Goal: Task Accomplishment & Management: Use online tool/utility

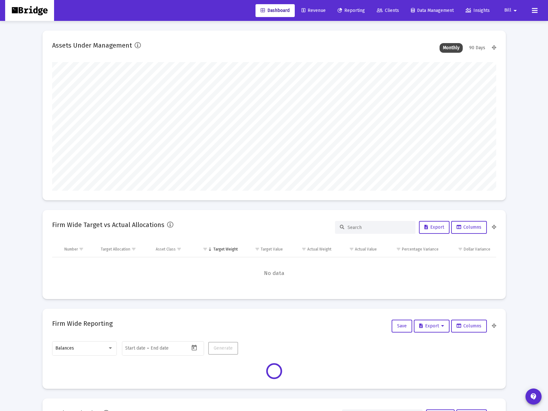
scroll to position [129, 239]
type input "[DATE]"
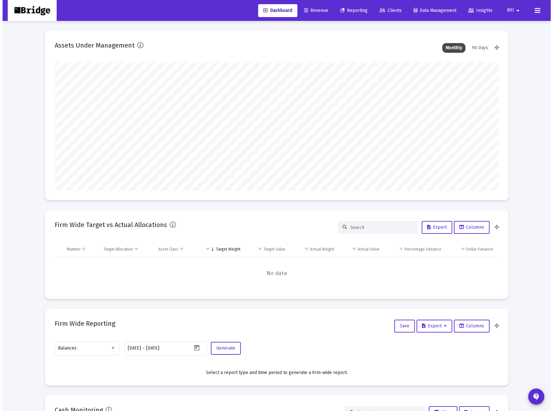
scroll to position [129, 208]
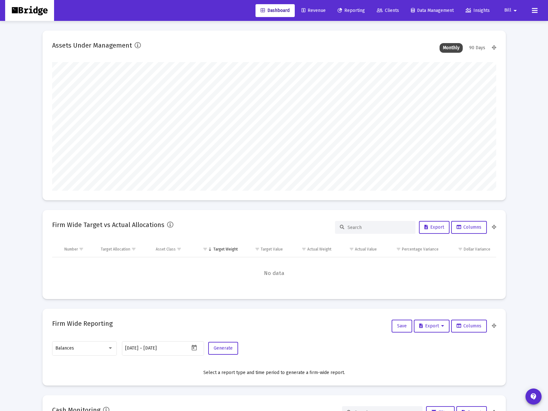
click at [316, 9] on span "Revenue" at bounding box center [314, 10] width 24 height 5
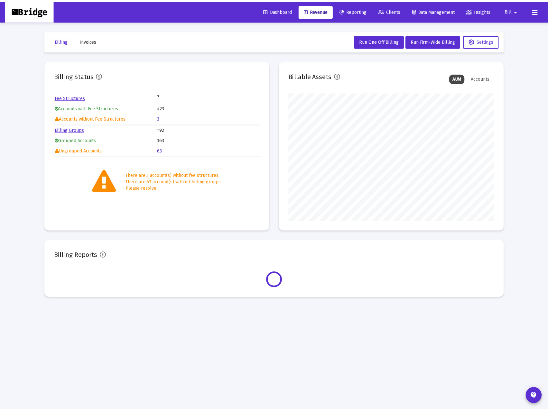
scroll to position [129, 208]
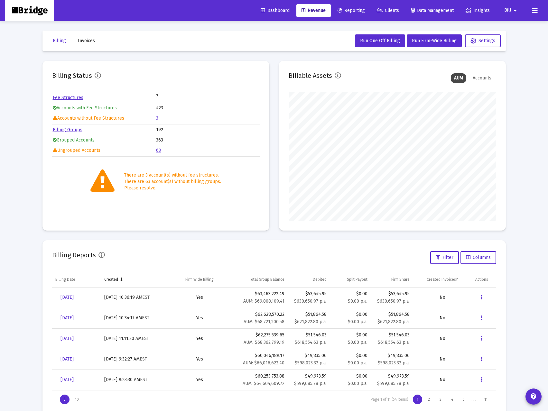
click at [159, 152] on link "63" at bounding box center [158, 150] width 5 height 5
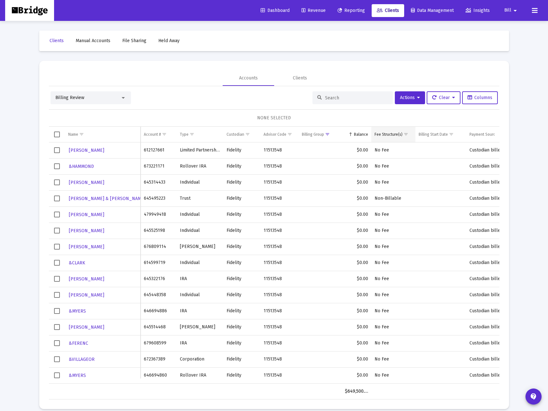
click at [395, 133] on div "Fee Structure(s)" at bounding box center [389, 134] width 28 height 5
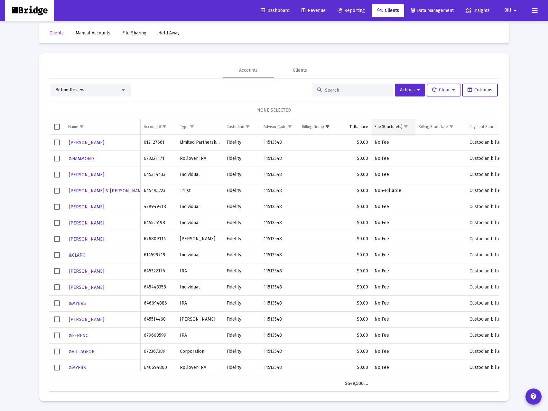
click at [386, 125] on div "Fee Structure(s)" at bounding box center [389, 126] width 28 height 5
click at [405, 125] on span "Show filter options for column 'Fee Structure(s)'" at bounding box center [406, 126] width 5 height 5
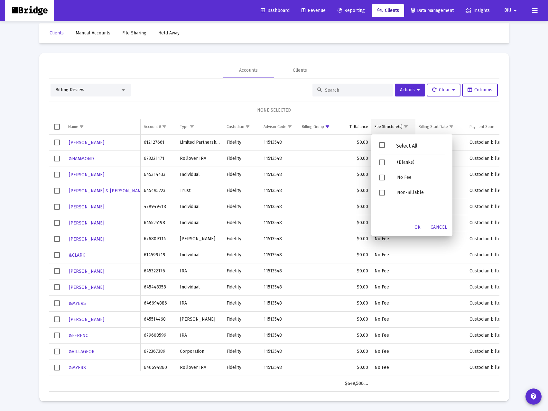
click at [405, 125] on span "Show filter options for column 'Fee Structure(s)'" at bounding box center [406, 126] width 5 height 5
click at [404, 164] on div "(Blanks)" at bounding box center [421, 162] width 58 height 15
click at [419, 232] on div "OK" at bounding box center [417, 228] width 21 height 12
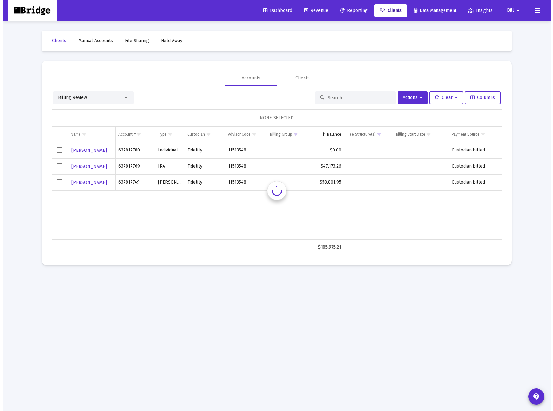
scroll to position [0, 0]
click at [58, 150] on span "Select row" at bounding box center [59, 150] width 6 height 6
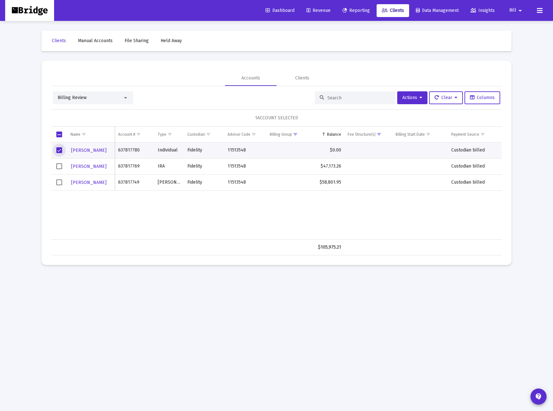
click at [60, 167] on span "Select row" at bounding box center [59, 166] width 6 height 6
click at [60, 184] on span "Select row" at bounding box center [59, 183] width 6 height 6
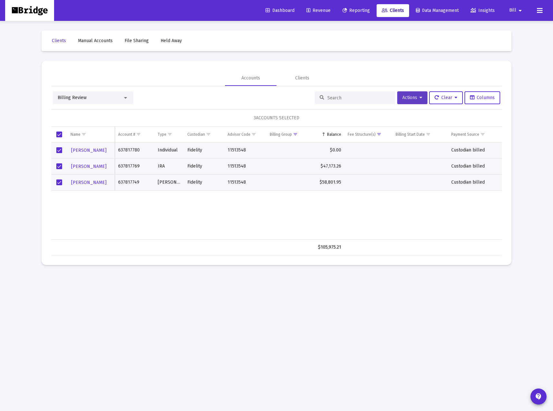
click at [409, 99] on span "Actions" at bounding box center [412, 97] width 20 height 5
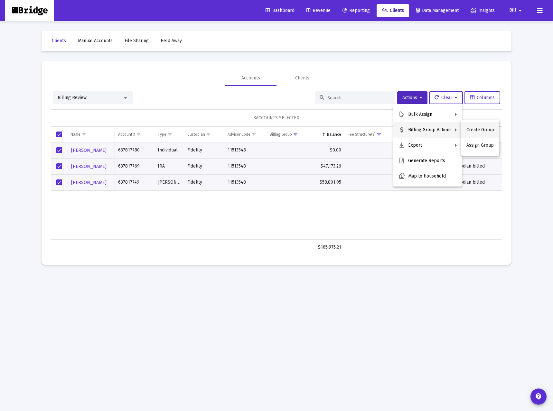
click at [478, 127] on button "Create Group" at bounding box center [480, 129] width 38 height 15
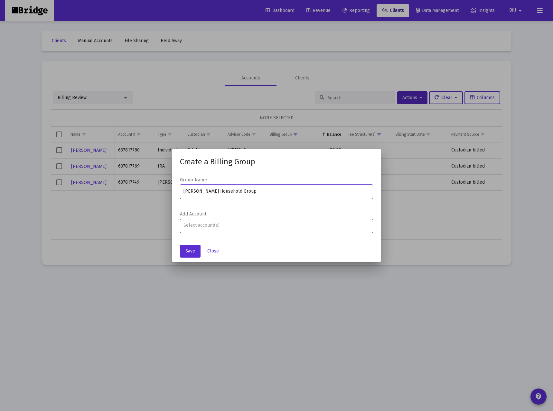
type input "Forney Household Group"
click at [246, 224] on input "Assignment Selection" at bounding box center [276, 225] width 186 height 5
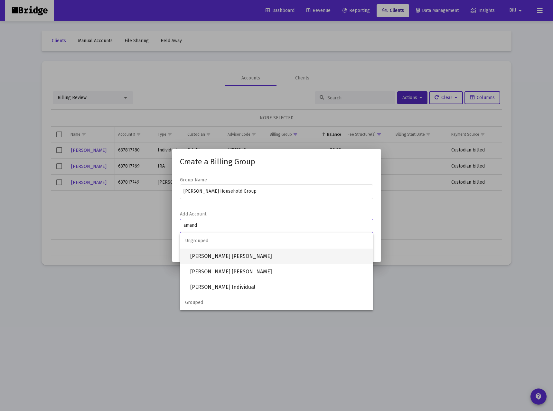
type input "amand"
click at [234, 255] on span "AMANDA FORNEY Roth IRA" at bounding box center [279, 256] width 178 height 15
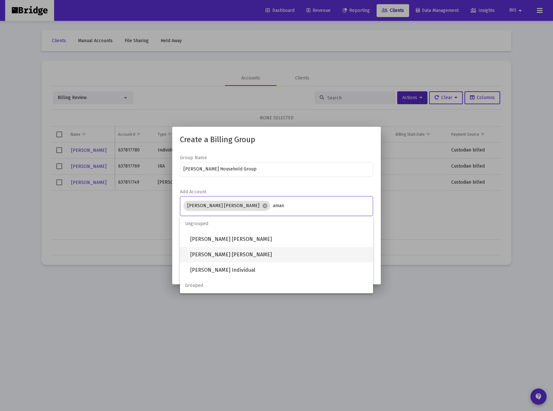
type input "aman"
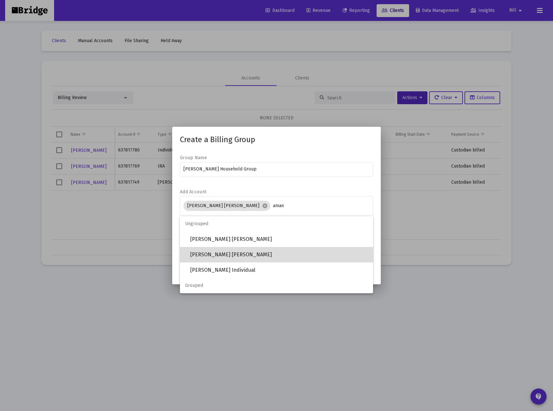
click at [228, 255] on span "AMANDA FORNEY IRA" at bounding box center [279, 254] width 178 height 15
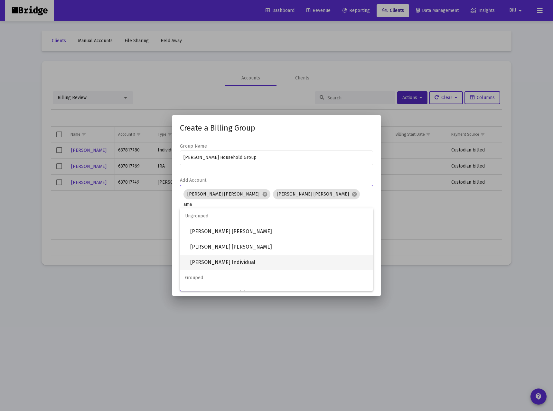
type input "ama"
click at [261, 262] on span "AMANDA FORNEY Individual" at bounding box center [279, 262] width 178 height 15
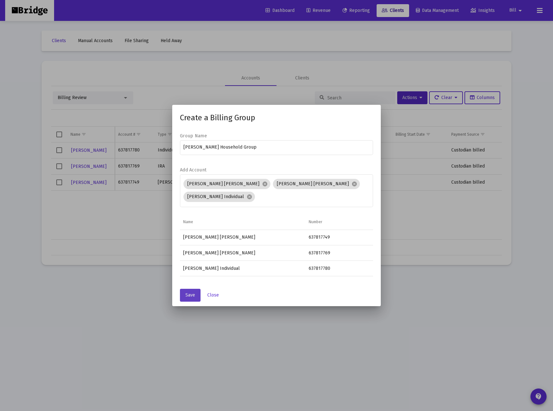
click at [192, 296] on span "Save" at bounding box center [190, 295] width 10 height 5
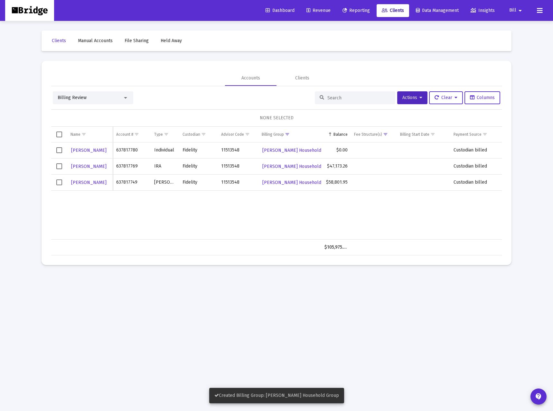
click at [58, 150] on span "Select row" at bounding box center [59, 150] width 6 height 6
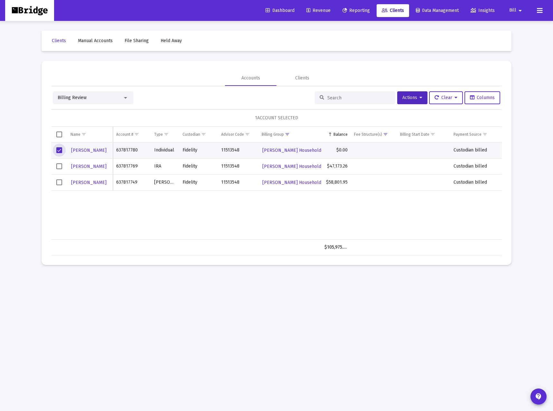
click at [61, 169] on span "Select row" at bounding box center [59, 166] width 6 height 6
click at [59, 181] on span "Select row" at bounding box center [59, 183] width 6 height 6
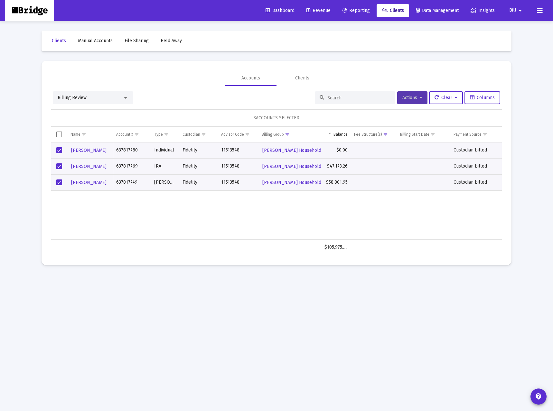
click at [413, 101] on button "Actions" at bounding box center [412, 97] width 30 height 13
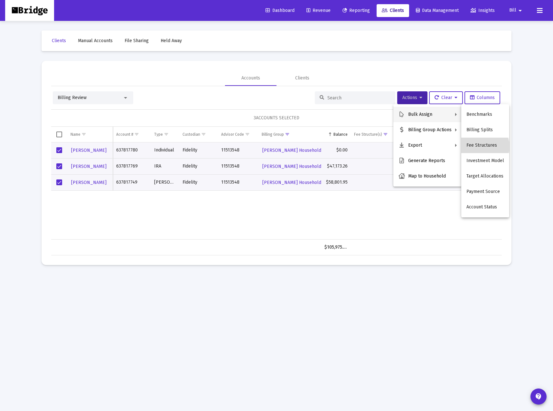
click at [484, 146] on button "Fee Structures" at bounding box center [485, 145] width 48 height 15
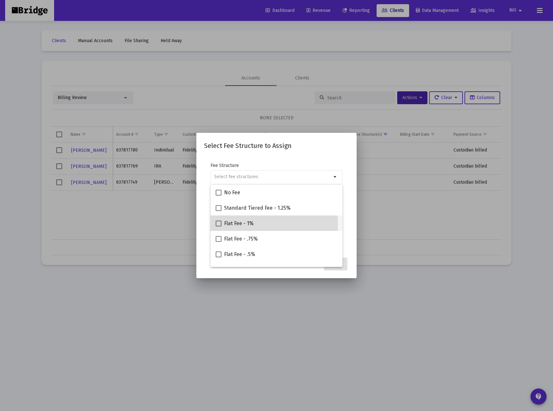
click at [255, 224] on div "Flat Fee - 1%" at bounding box center [277, 223] width 122 height 15
checkbox input "true"
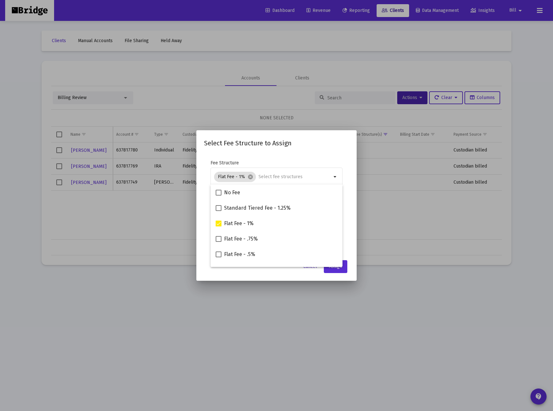
click at [351, 241] on mat-dialog-content "Fee Structure Flat Fee - 1% cancel arrow_drop_down Notes You are assigning 3 ac…" at bounding box center [276, 204] width 160 height 103
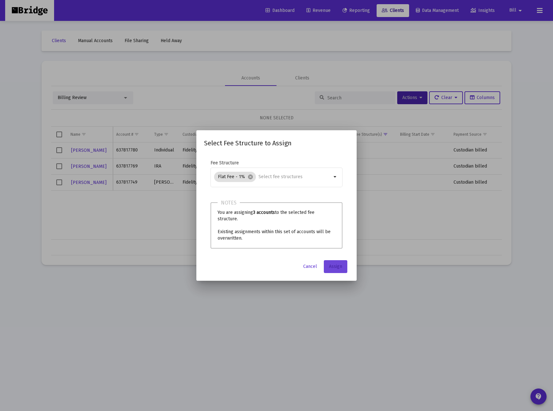
click at [335, 267] on span "Assign" at bounding box center [335, 266] width 13 height 5
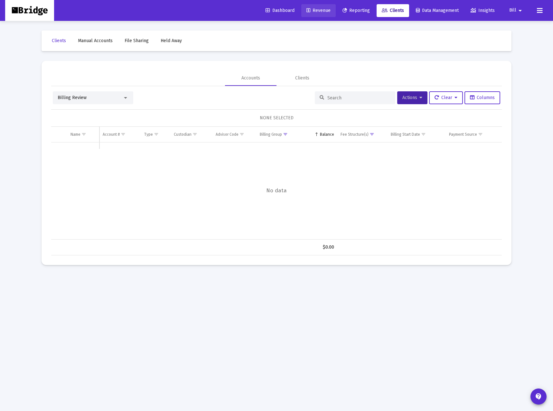
click at [311, 8] on span "Revenue" at bounding box center [318, 10] width 24 height 5
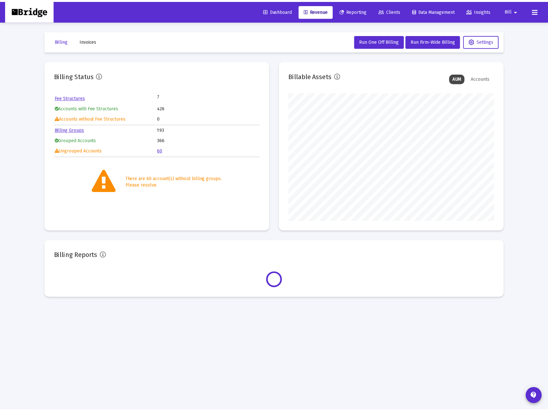
scroll to position [129, 208]
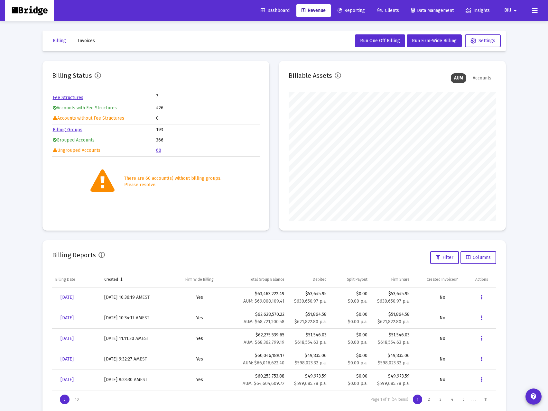
click at [158, 152] on link "60" at bounding box center [158, 150] width 5 height 5
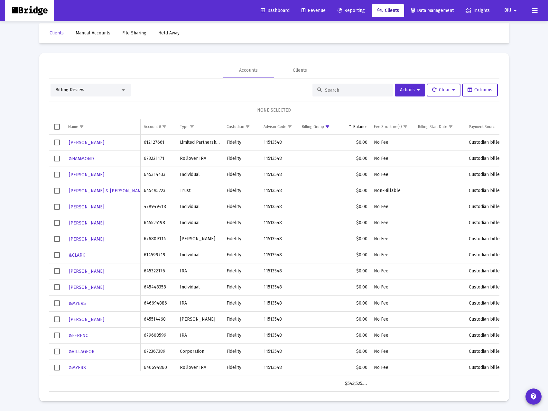
click at [513, 13] on mat-icon "arrow_drop_down" at bounding box center [515, 10] width 8 height 13
click at [515, 46] on button "Logout" at bounding box center [516, 42] width 38 height 15
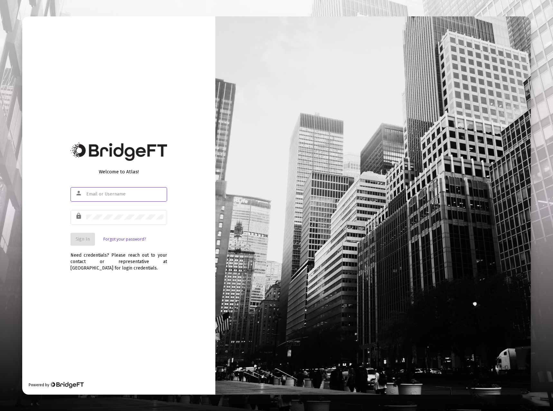
type input "[EMAIL_ADDRESS][DOMAIN_NAME]"
click at [83, 239] on span "Sign In" at bounding box center [83, 239] width 14 height 5
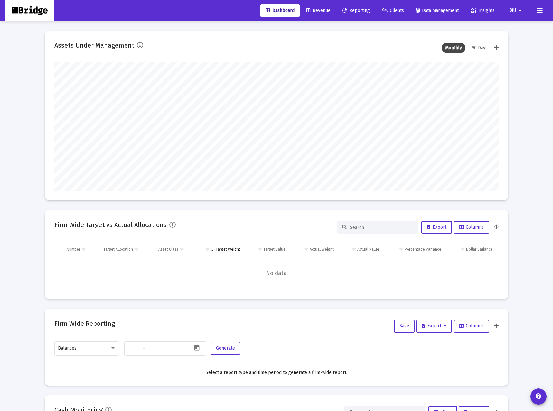
type input "[DATE]"
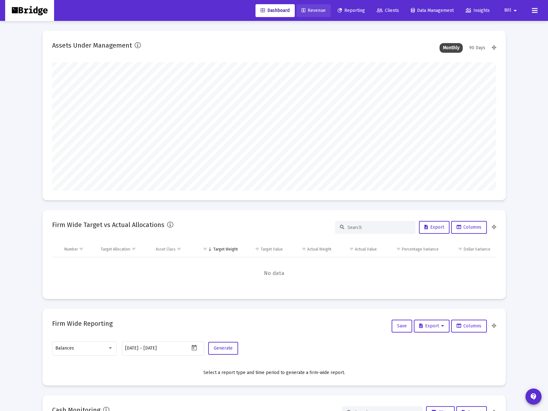
click at [309, 9] on span "Revenue" at bounding box center [314, 10] width 24 height 5
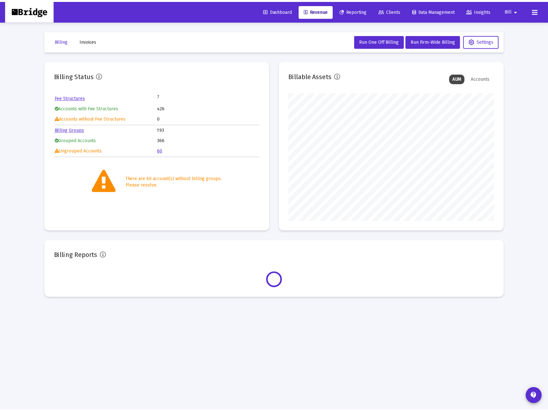
scroll to position [129, 208]
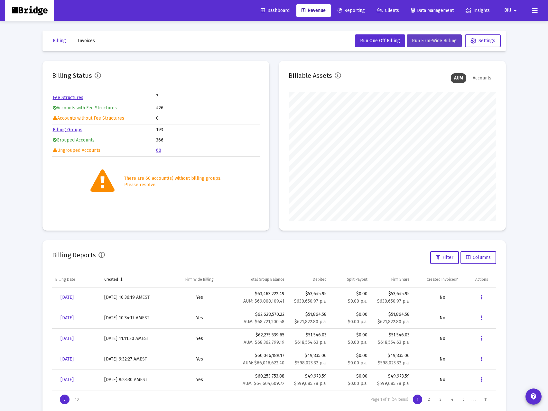
click at [426, 39] on span "Run Firm-Wide Billing" at bounding box center [434, 40] width 45 height 5
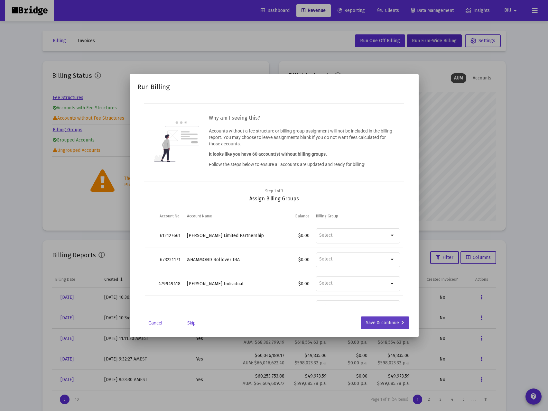
click at [384, 322] on div "Save & continue" at bounding box center [385, 323] width 38 height 13
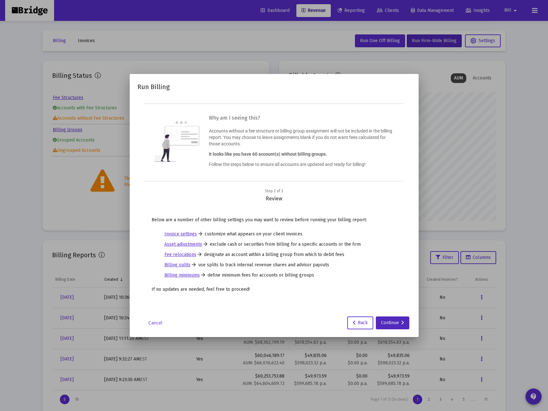
click at [384, 322] on div "Continue" at bounding box center [392, 323] width 23 height 13
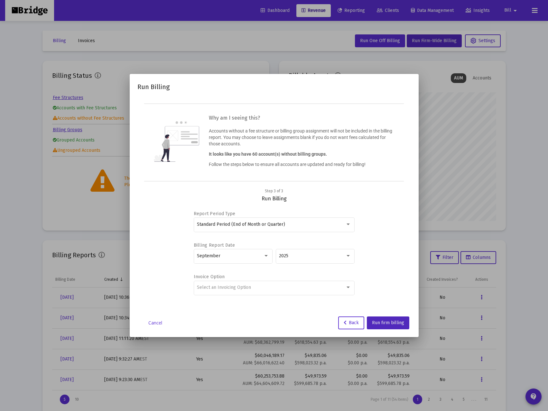
click at [384, 322] on span "Run firm billing" at bounding box center [388, 322] width 32 height 5
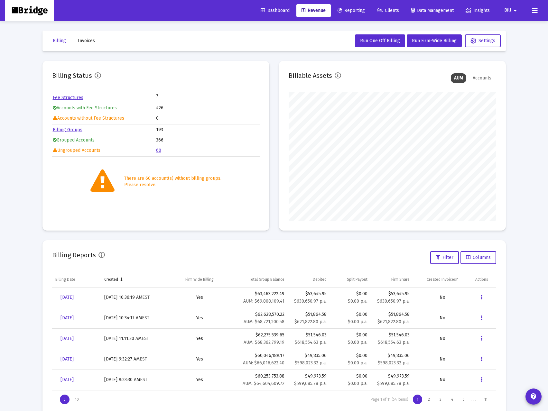
scroll to position [129, 208]
click at [511, 11] on mat-icon "arrow_drop_down" at bounding box center [515, 10] width 8 height 13
click at [510, 41] on button "Logout" at bounding box center [516, 42] width 38 height 15
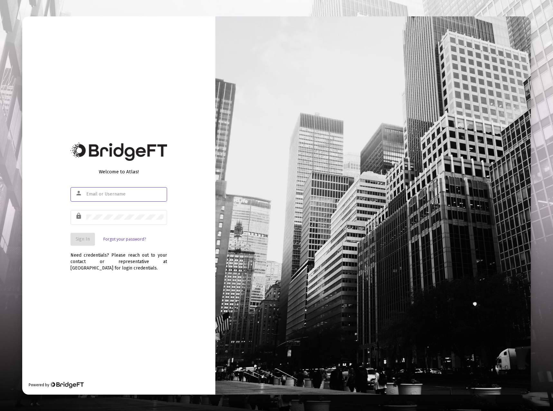
type input "[EMAIL_ADDRESS][DOMAIN_NAME]"
click at [79, 239] on span "Sign In" at bounding box center [83, 239] width 14 height 5
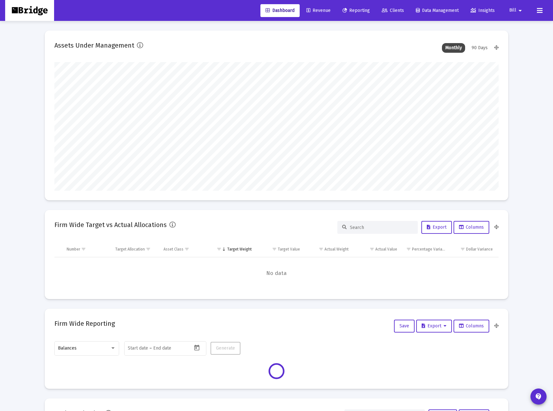
type input "[DATE]"
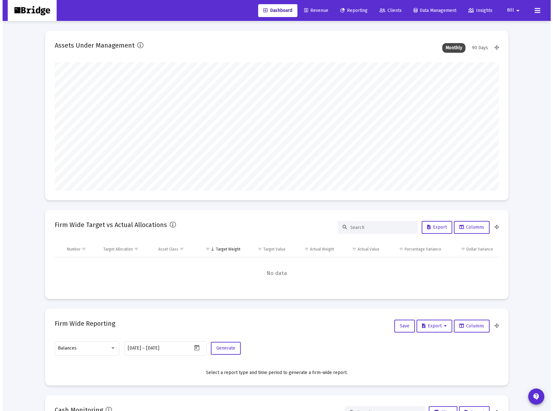
scroll to position [129, 208]
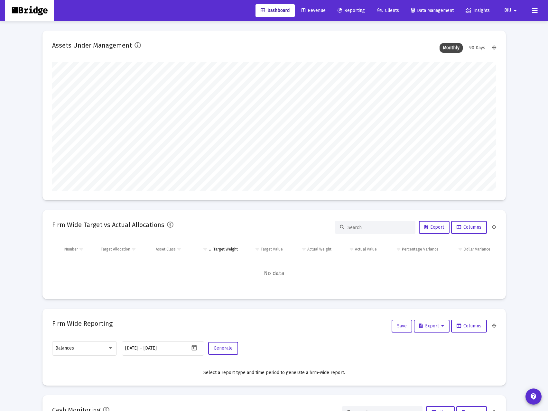
click at [307, 8] on span "Revenue" at bounding box center [314, 10] width 24 height 5
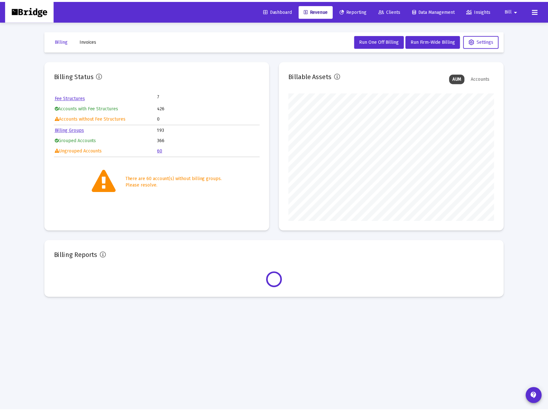
scroll to position [129, 208]
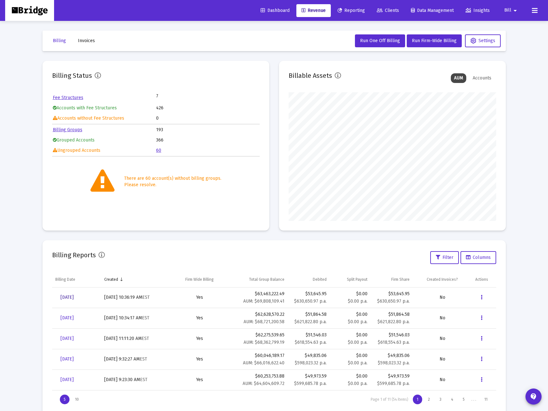
click at [70, 294] on link "[DATE]" at bounding box center [66, 297] width 23 height 13
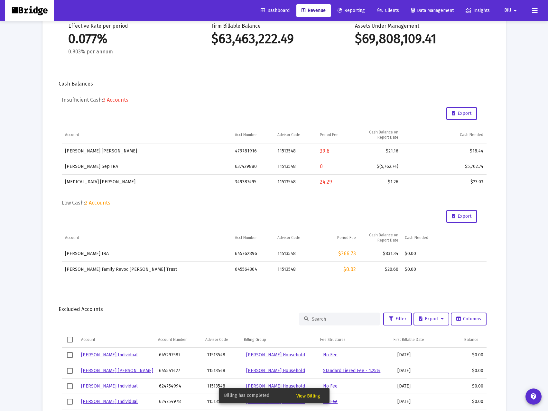
scroll to position [145, 0]
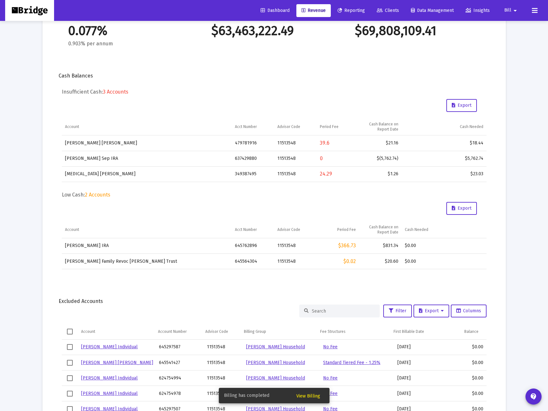
click at [313, 7] on link "Revenue" at bounding box center [313, 10] width 34 height 13
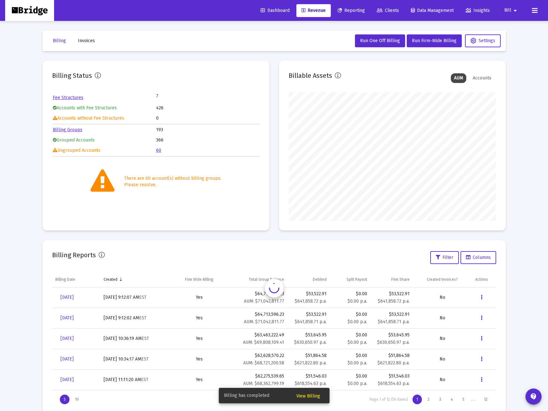
scroll to position [129, 208]
